Goal: Transaction & Acquisition: Purchase product/service

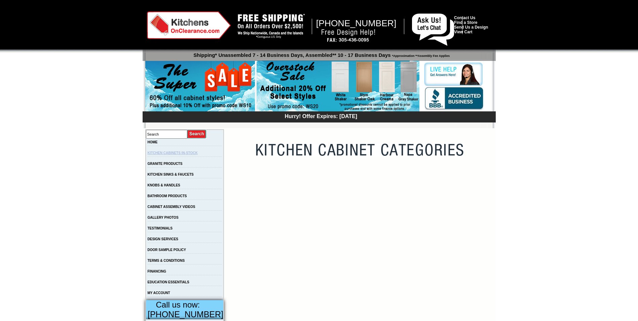
click at [192, 154] on link "KITCHEN CABINETS IN-STOCK" at bounding box center [173, 153] width 50 height 4
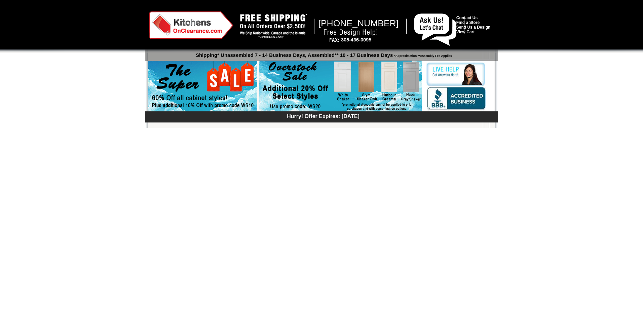
click at [642, 50] on div at bounding box center [321, 26] width 643 height 53
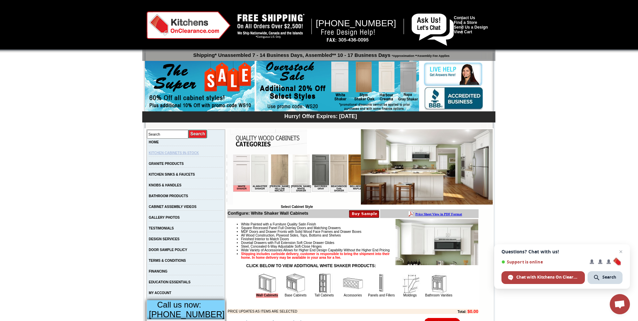
click at [182, 154] on link "KITCHEN CABINETS IN-STOCK" at bounding box center [174, 153] width 50 height 4
click at [348, 174] on img at bounding box center [356, 169] width 17 height 31
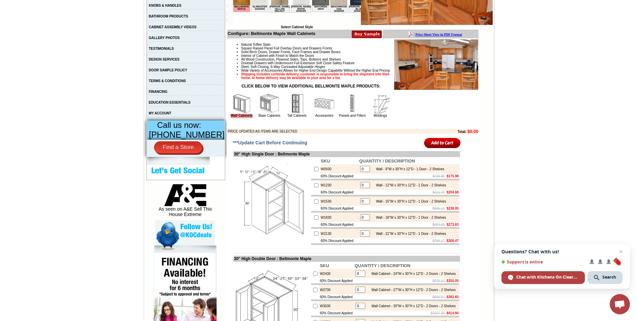
scroll to position [183, 0]
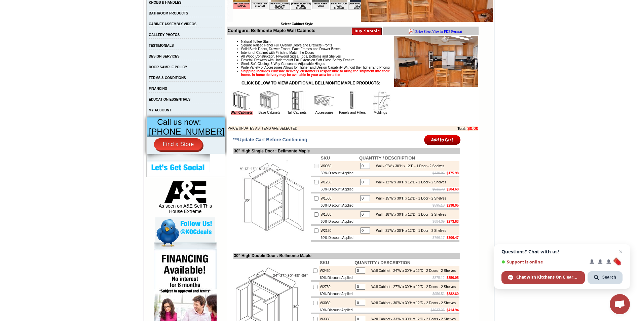
drag, startPoint x: 360, startPoint y: 175, endPoint x: 351, endPoint y: 174, distance: 9.1
click at [351, 171] on tr "W0930 0 Wall - 9"W x 30"H x 12"D - 1 Door - 2 Shelves" at bounding box center [385, 165] width 148 height 9
type input "1"
checkbox input "true"
drag, startPoint x: 359, startPoint y: 190, endPoint x: 344, endPoint y: 190, distance: 14.8
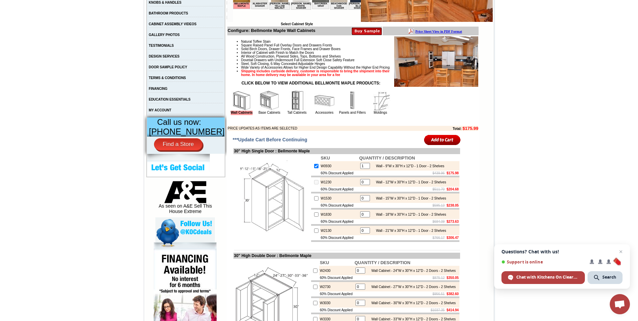
click at [344, 187] on tr "W1230 0 Wall - 12"W x 30"H x 12"D - 1 Door - 2 Shelves" at bounding box center [385, 181] width 148 height 9
type input "1"
checkbox input "true"
drag, startPoint x: 359, startPoint y: 209, endPoint x: 349, endPoint y: 209, distance: 10.1
click at [349, 203] on tr "W1530 0 Wall - 15"W x 30"H x 12"D - 1 Door - 2 Shelves" at bounding box center [385, 197] width 148 height 9
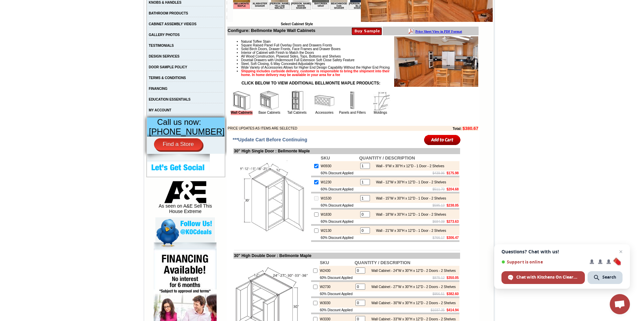
type input "1"
checkbox input "true"
drag, startPoint x: 361, startPoint y: 227, endPoint x: 343, endPoint y: 226, distance: 18.2
click at [343, 219] on tr "W1830 0 Wall - 18"W x 30"H x 12"D - 1 Door - 2 Shelves" at bounding box center [385, 214] width 148 height 9
type input "-"
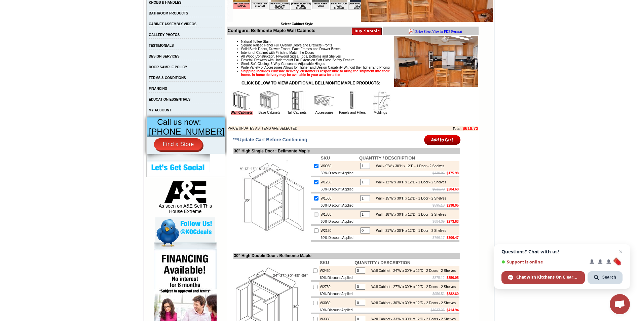
type input "1"
checkbox input "true"
drag, startPoint x: 359, startPoint y: 244, endPoint x: 350, endPoint y: 244, distance: 8.7
click at [350, 235] on tr "W2130 0 Wall - 21"W x 30"H x 12"D - 1 Door - 2 Shelves" at bounding box center [385, 230] width 148 height 9
type input "1"
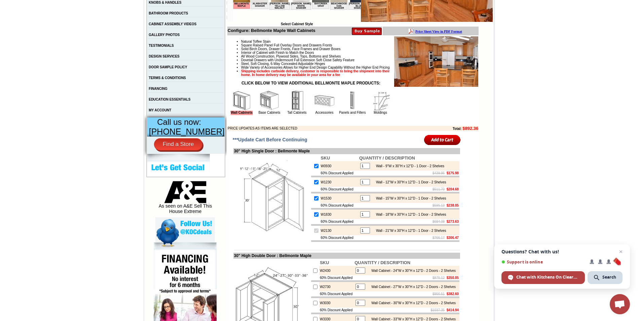
checkbox input "true"
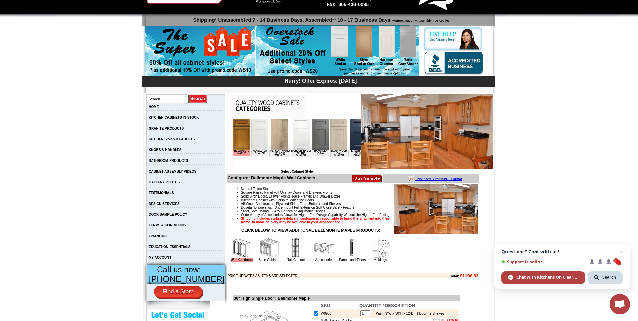
scroll to position [0, 0]
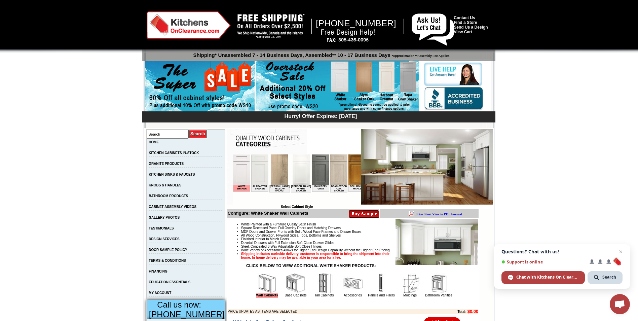
click at [179, 200] on hr at bounding box center [186, 199] width 74 height 0
click at [176, 198] on link "BATHROOM PRODUCTS" at bounding box center [168, 196] width 39 height 4
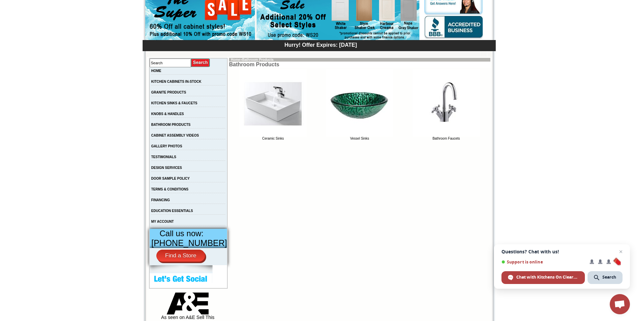
scroll to position [36, 0]
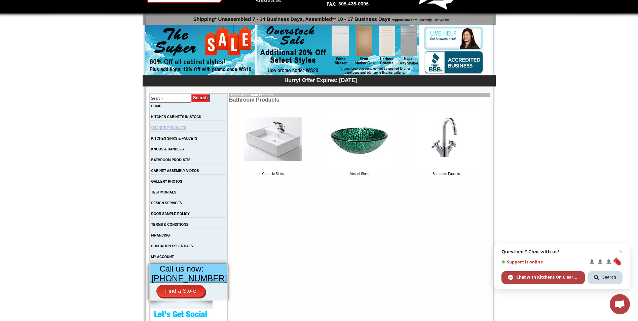
click at [175, 129] on link "GRANITE PRODUCTS" at bounding box center [168, 128] width 35 height 4
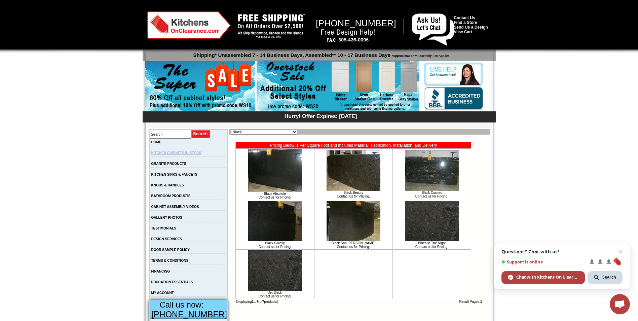
click at [180, 154] on link "KITCHEN CABINETS IN-STOCK" at bounding box center [176, 153] width 50 height 4
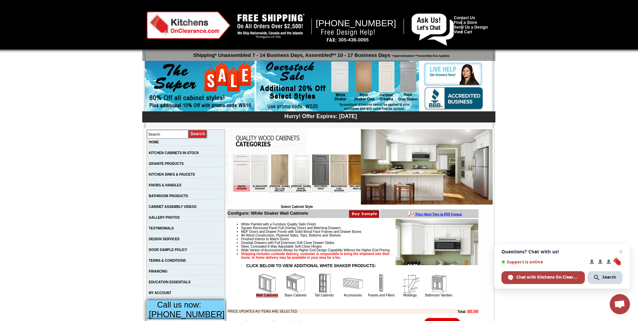
scroll to position [281, 0]
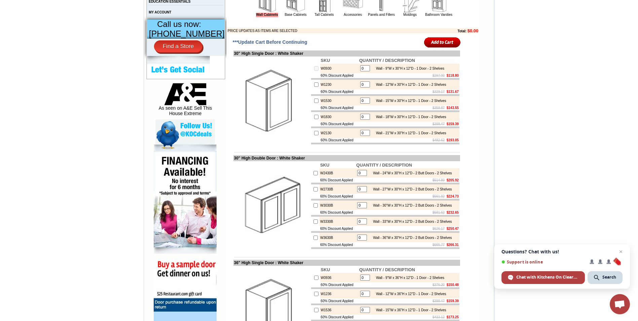
drag, startPoint x: 363, startPoint y: 79, endPoint x: 339, endPoint y: 83, distance: 23.9
click at [339, 83] on tbody "SKU QUANTITY / DESCRIPTION W0930 0 Wall - 9"W x 30"H x 12"D - 1 Door - 2 Shelve…" at bounding box center [385, 100] width 148 height 87
type input "1"
checkbox input "true"
drag, startPoint x: 358, startPoint y: 184, endPoint x: 342, endPoint y: 185, distance: 15.5
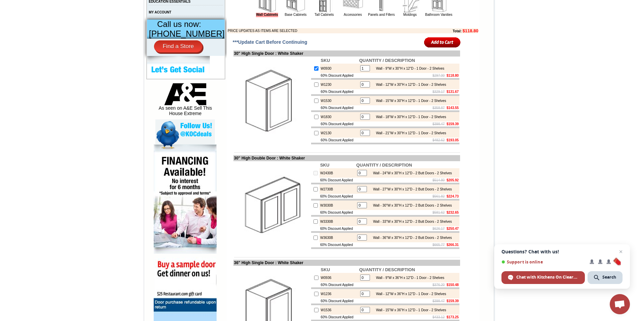
click at [342, 178] on tr "W2430B 0 Wall - 24"W x 30"H x 12"D - 2 Butt Doors - 2 Shelves" at bounding box center [385, 172] width 148 height 9
type input "1"
checkbox input "true"
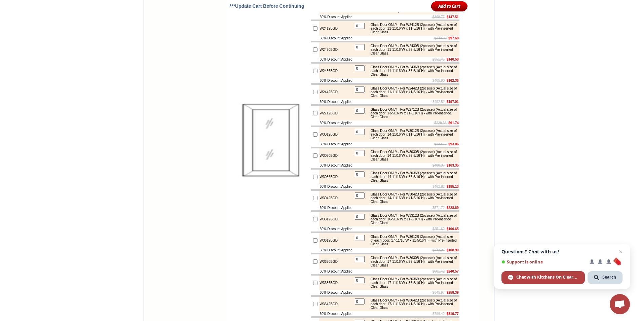
scroll to position [2307, 0]
